Goal: Find specific page/section: Find specific page/section

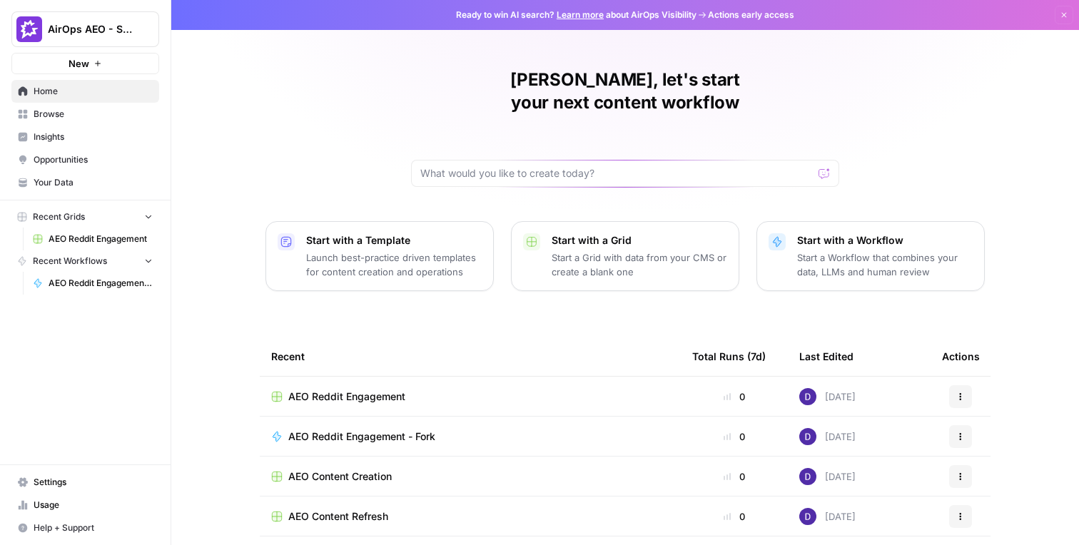
click at [72, 126] on link "Insights" at bounding box center [85, 137] width 148 height 23
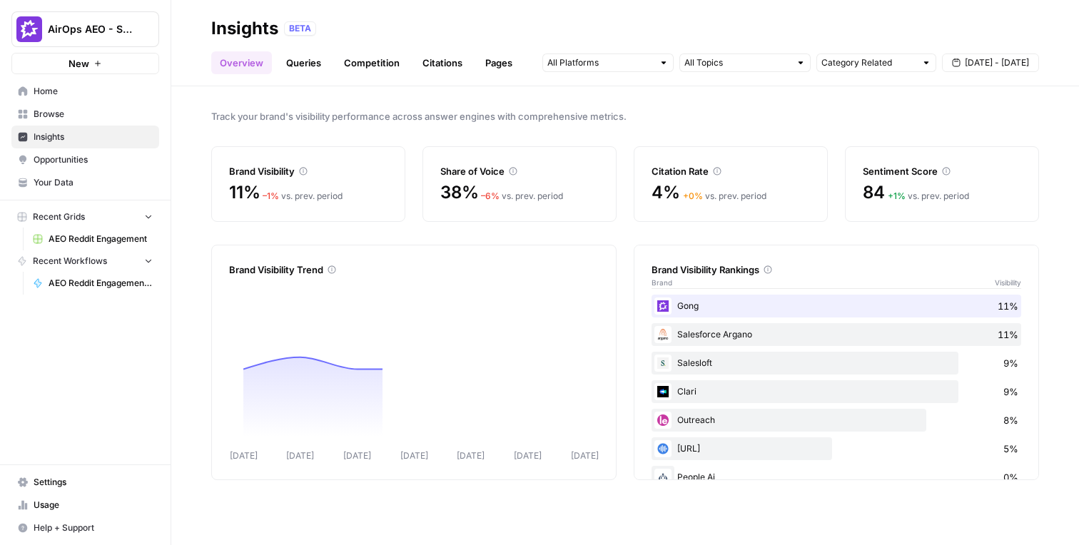
click at [307, 71] on link "Queries" at bounding box center [304, 62] width 52 height 23
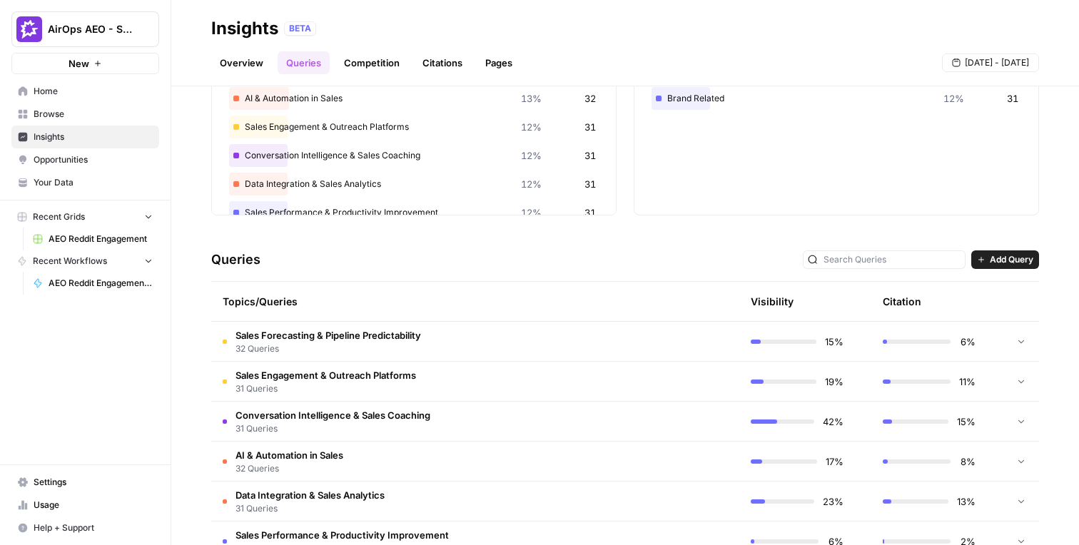
scroll to position [144, 0]
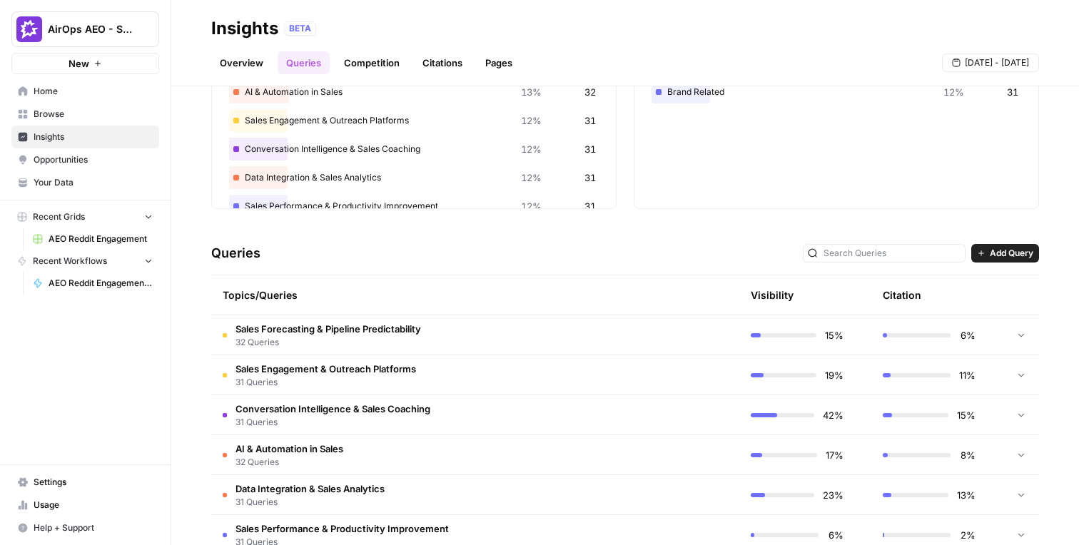
click at [430, 345] on td "Sales Forecasting & Pipeline Predictability 32 Queries" at bounding box center [407, 334] width 393 height 39
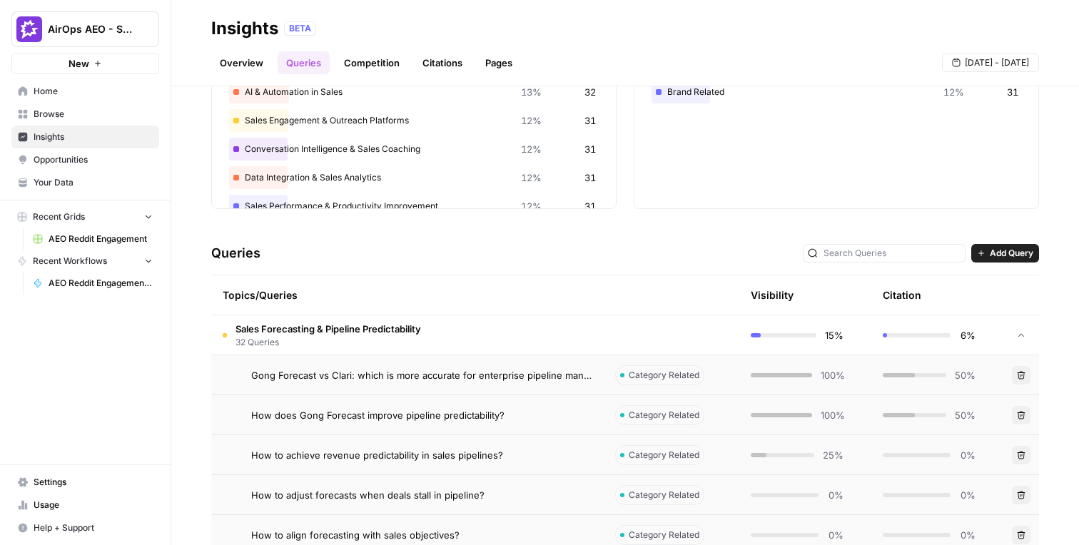
click at [108, 47] on div "AirOps AEO - Single Brand (Gong) New" at bounding box center [85, 37] width 171 height 74
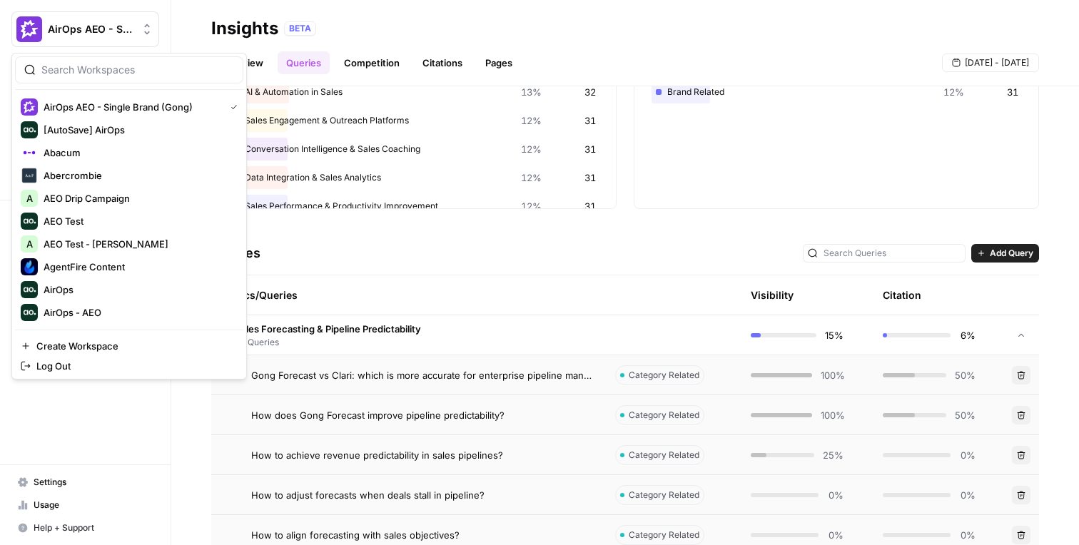
click at [108, 41] on button "AirOps AEO - Single Brand (Gong)" at bounding box center [85, 29] width 148 height 36
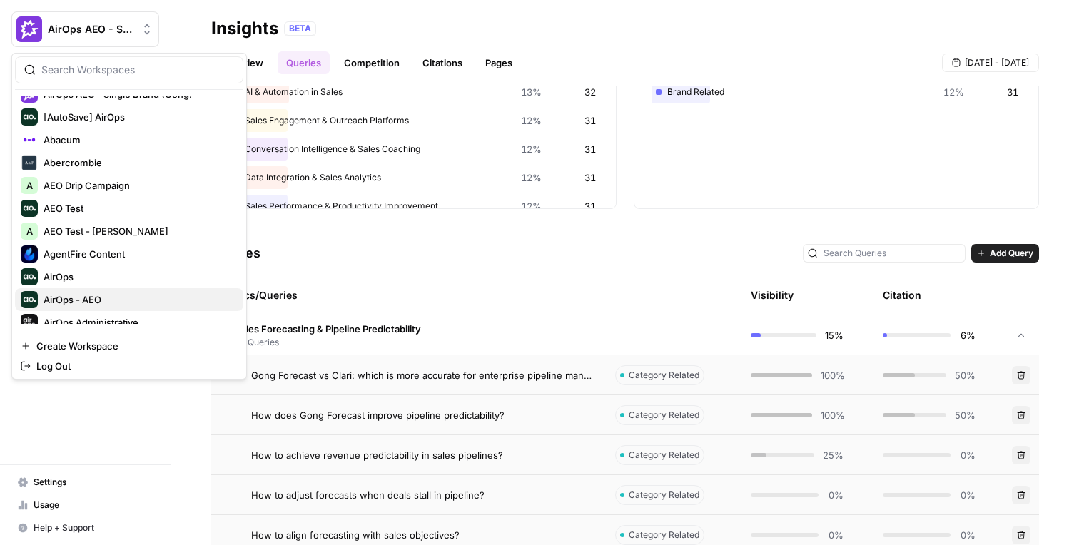
click at [101, 295] on span "AirOps - AEO" at bounding box center [138, 300] width 188 height 14
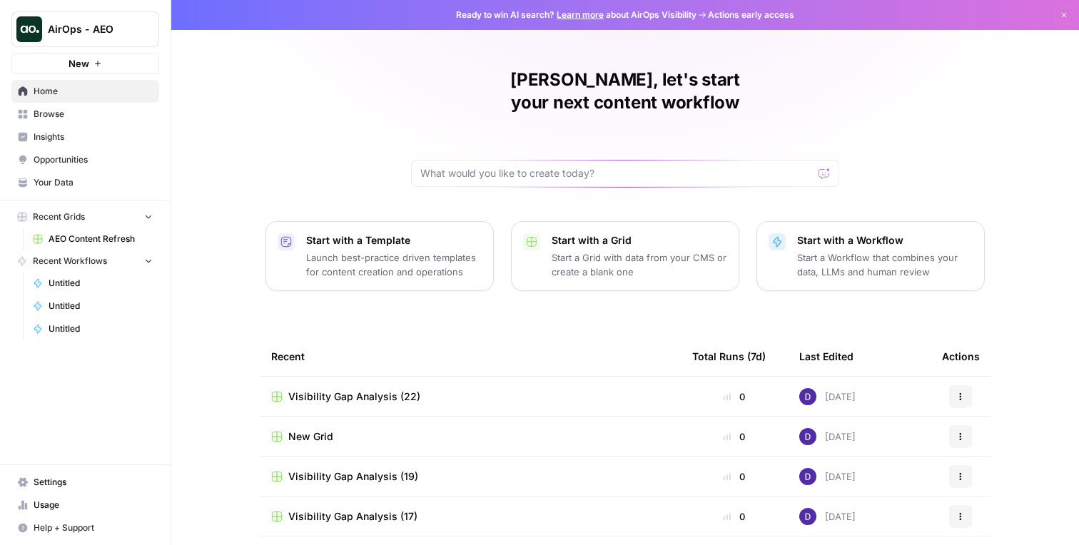
click at [69, 136] on span "Insights" at bounding box center [93, 137] width 119 height 13
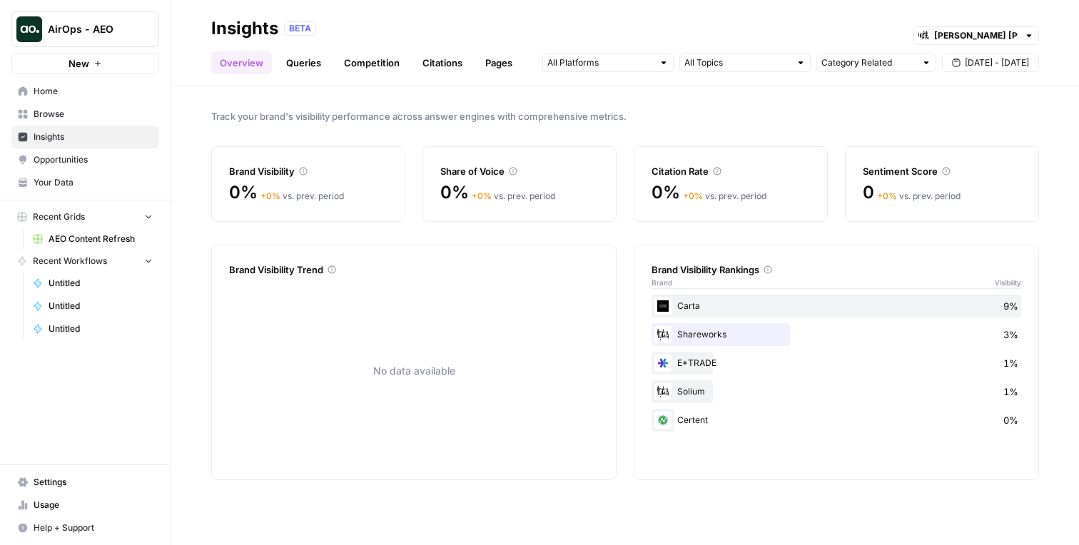
click at [313, 60] on link "Queries" at bounding box center [304, 62] width 52 height 23
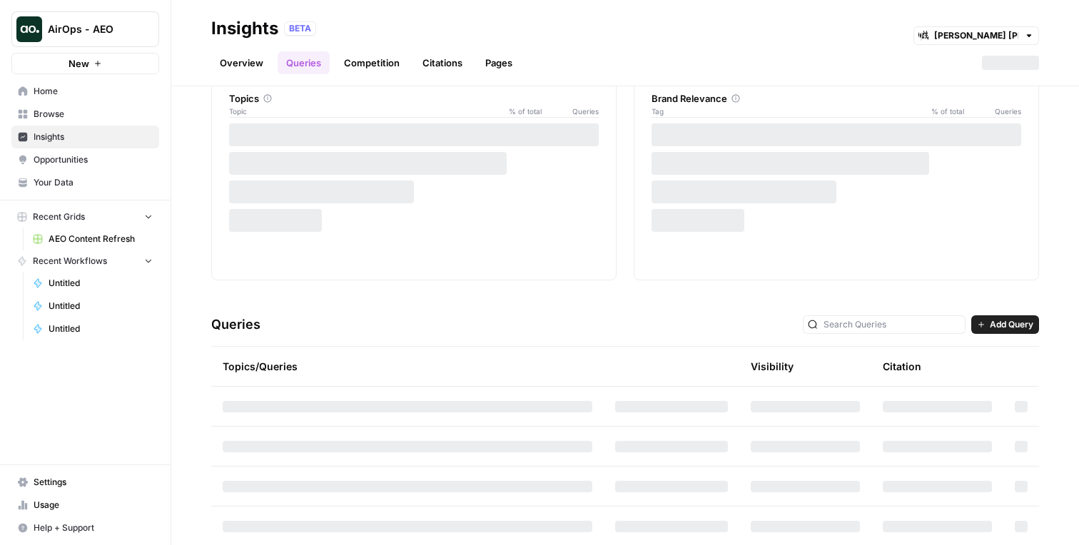
scroll to position [113, 0]
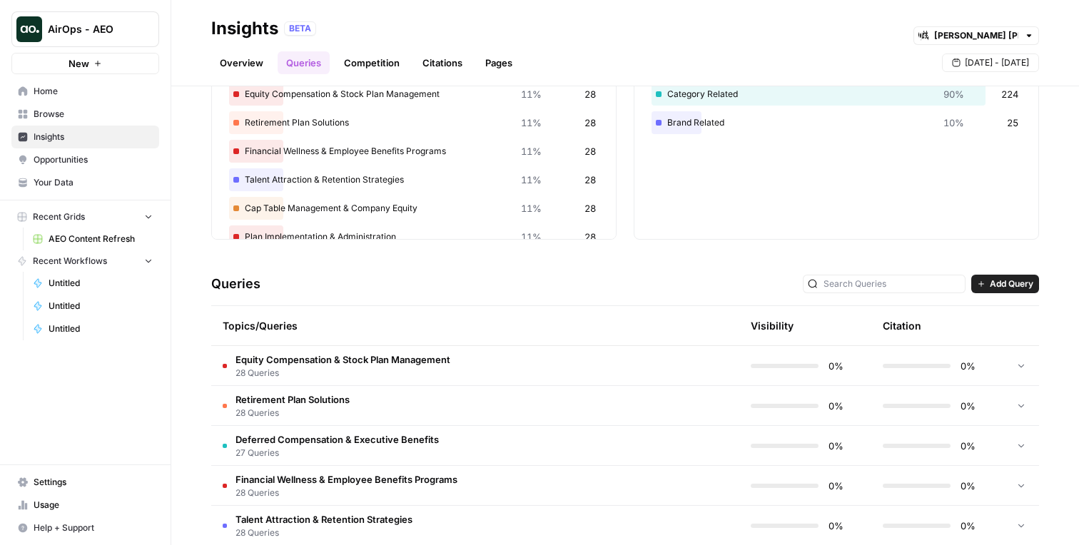
click at [488, 401] on td "Retirement Plan Solutions 28 Queries" at bounding box center [407, 405] width 393 height 39
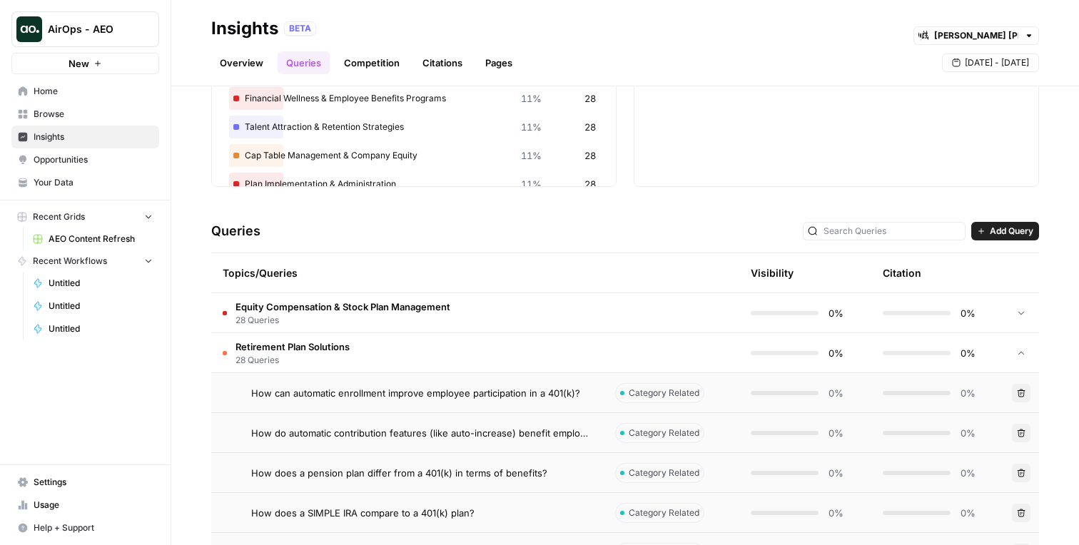
scroll to position [0, 0]
